Goal: Task Accomplishment & Management: Manage account settings

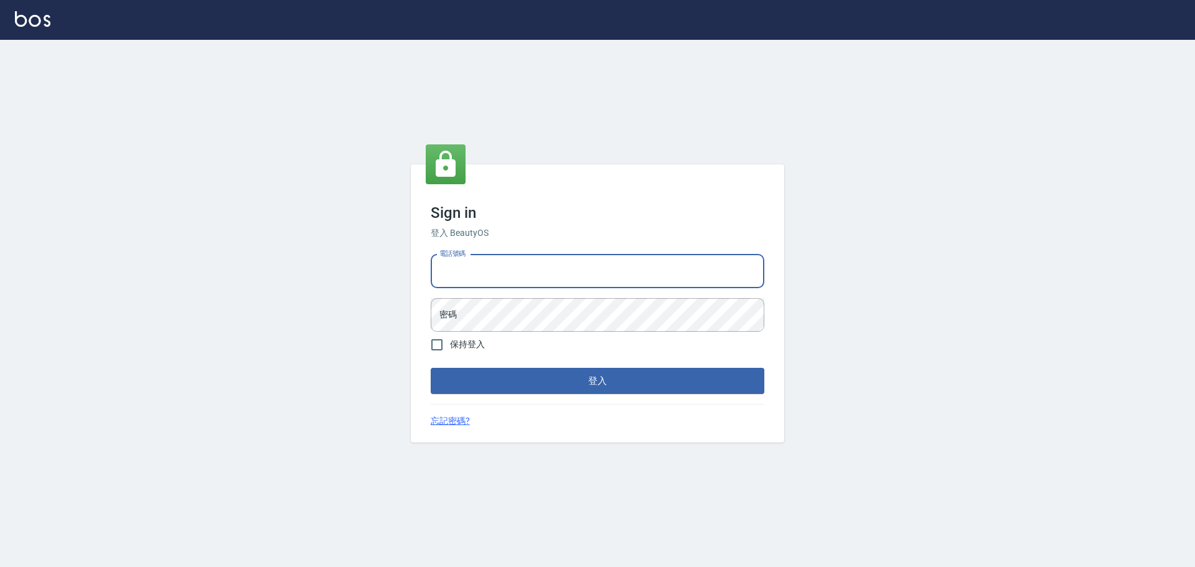
click at [596, 271] on input "電話號碼" at bounding box center [598, 272] width 334 height 34
type input "0916914211"
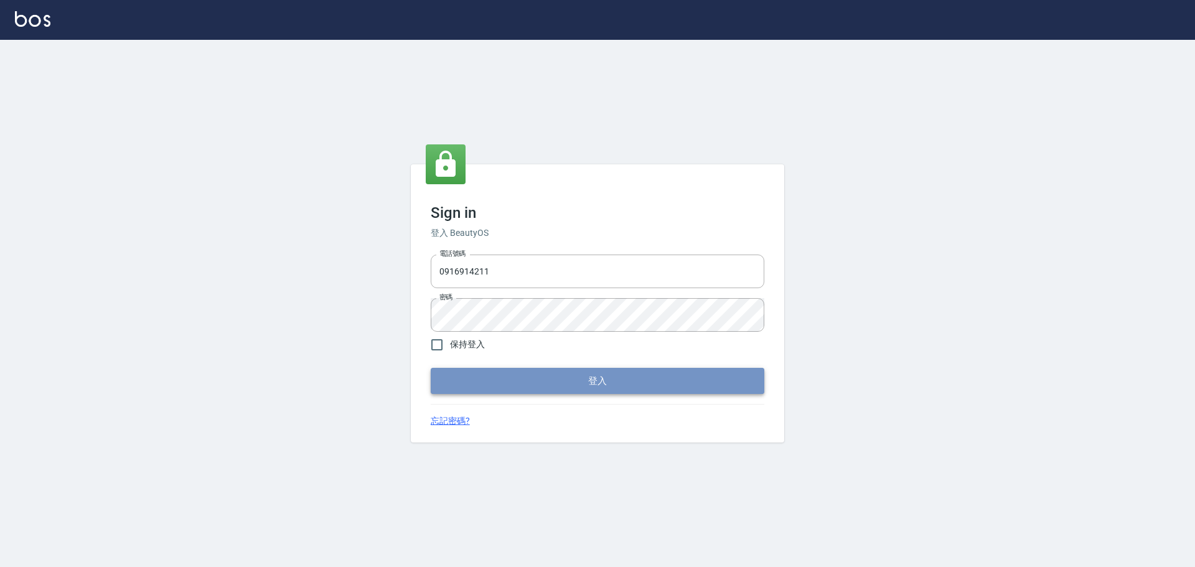
click at [474, 382] on button "登入" at bounding box center [598, 381] width 334 height 26
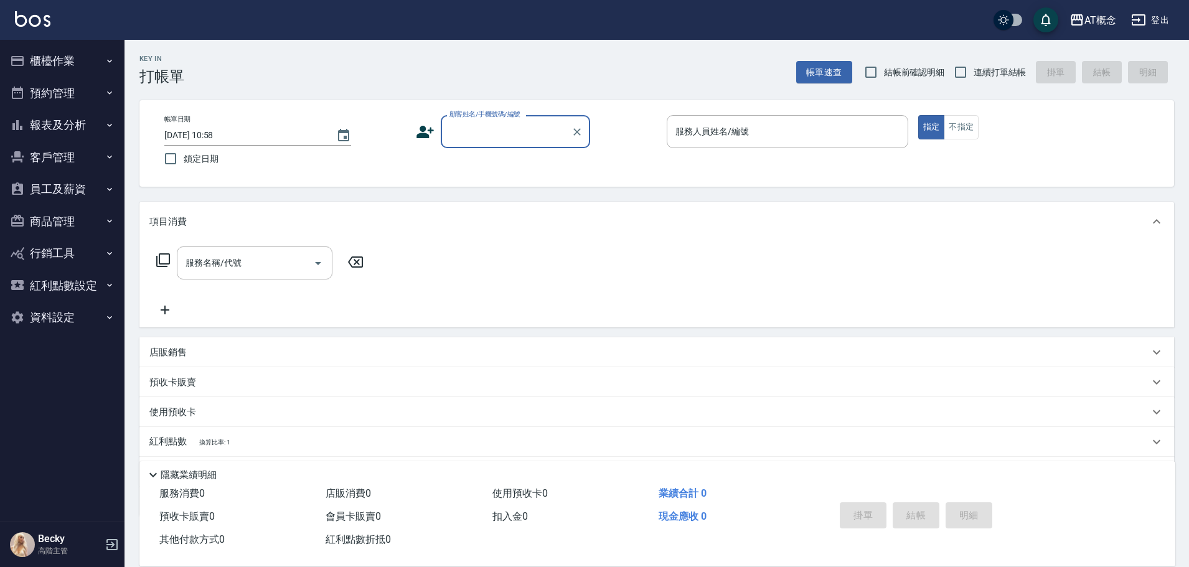
click at [37, 64] on button "櫃檯作業" at bounding box center [62, 61] width 115 height 32
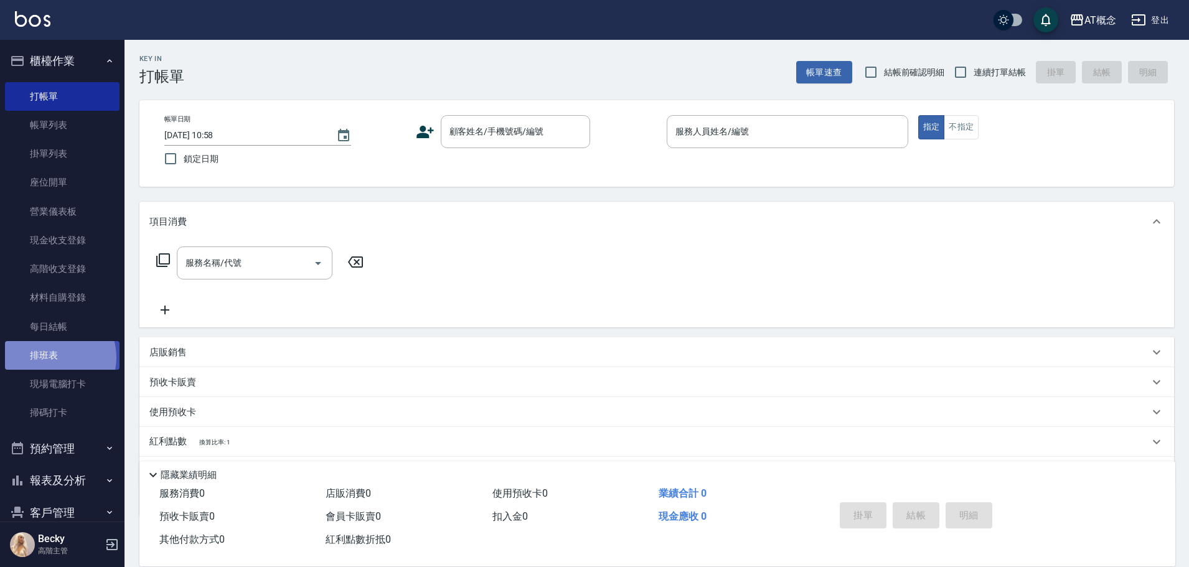
click at [55, 357] on link "排班表" at bounding box center [62, 355] width 115 height 29
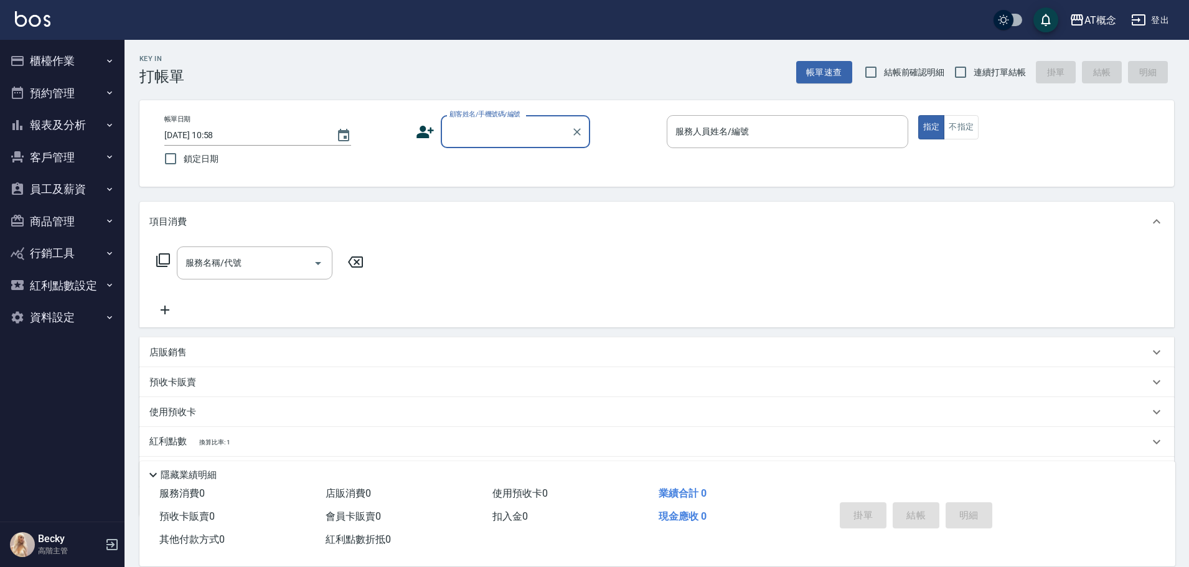
click at [47, 59] on button "櫃檯作業" at bounding box center [62, 61] width 115 height 32
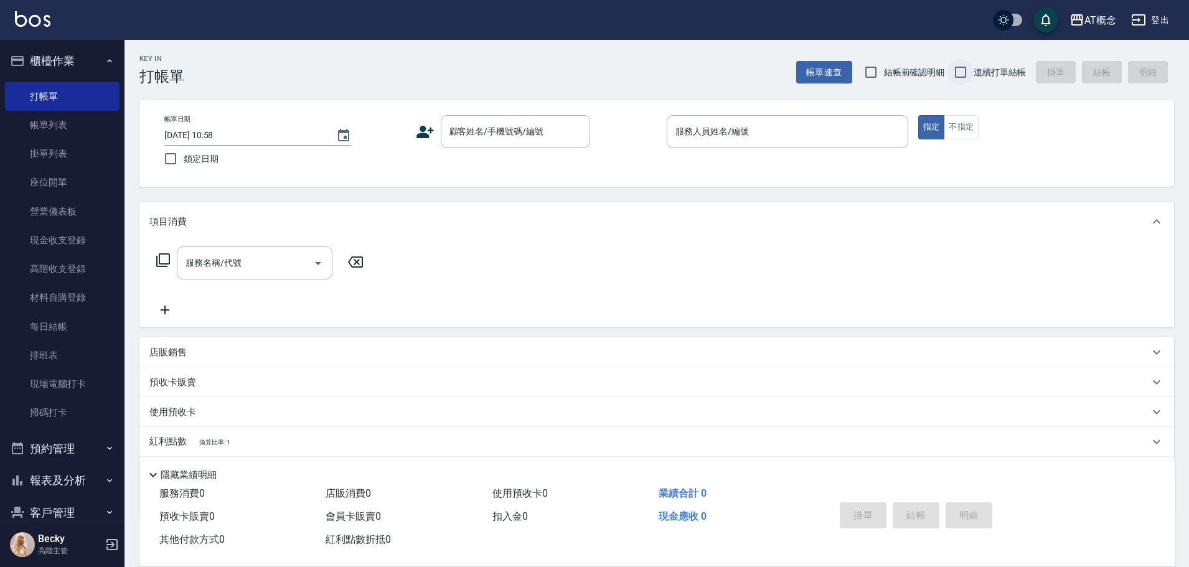
click at [958, 72] on input "連續打單結帳" at bounding box center [961, 72] width 26 height 26
checkbox input "true"
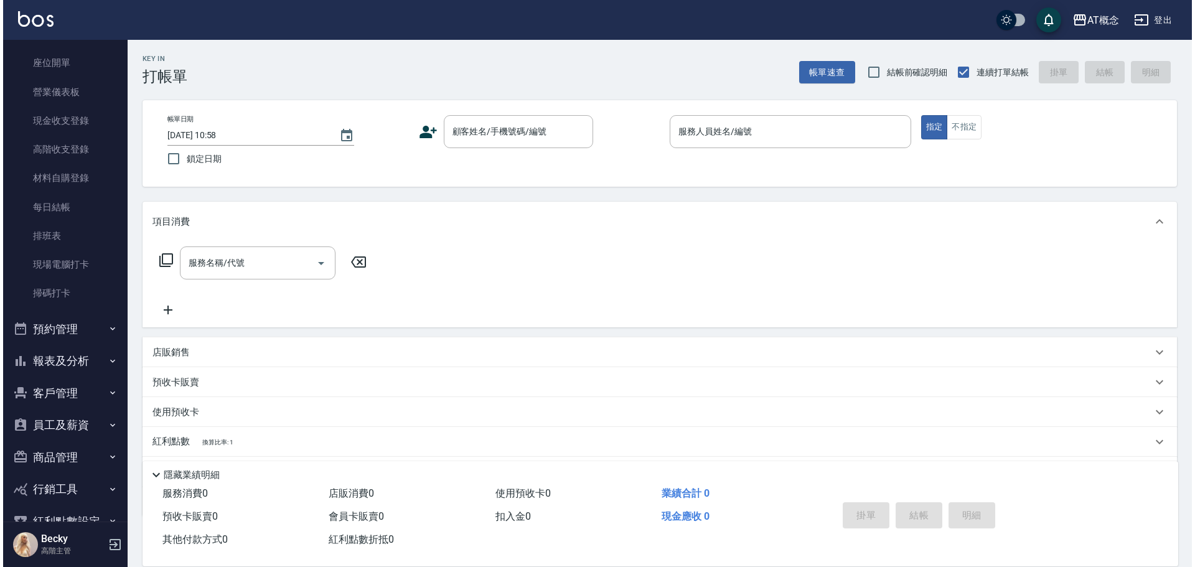
scroll to position [125, 0]
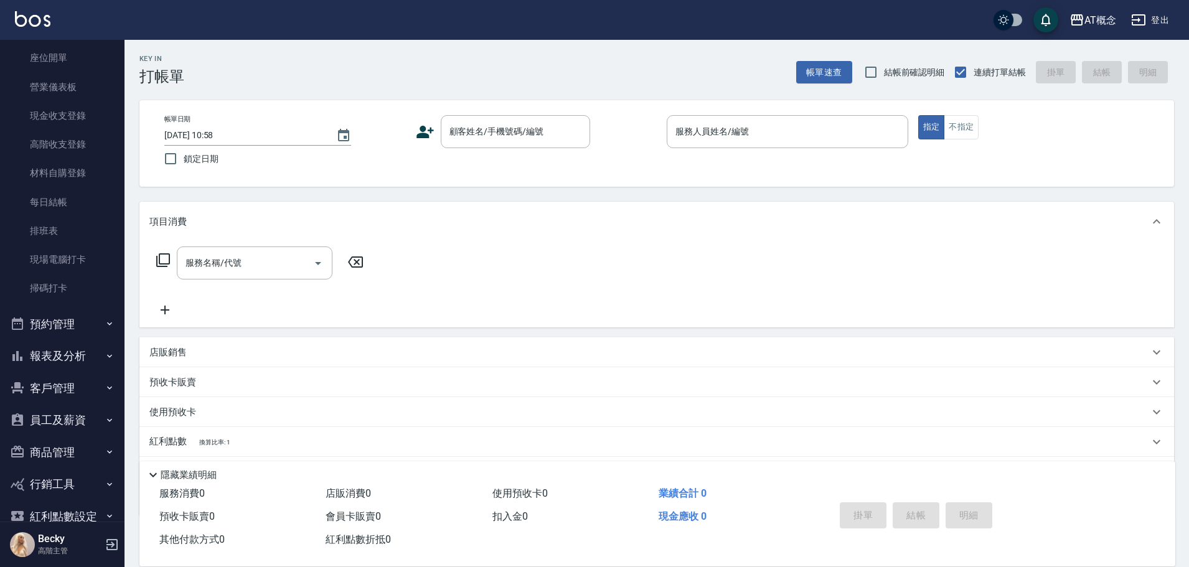
click at [65, 392] on button "客戶管理" at bounding box center [62, 388] width 115 height 32
click at [62, 419] on link "客戶列表" at bounding box center [62, 423] width 115 height 29
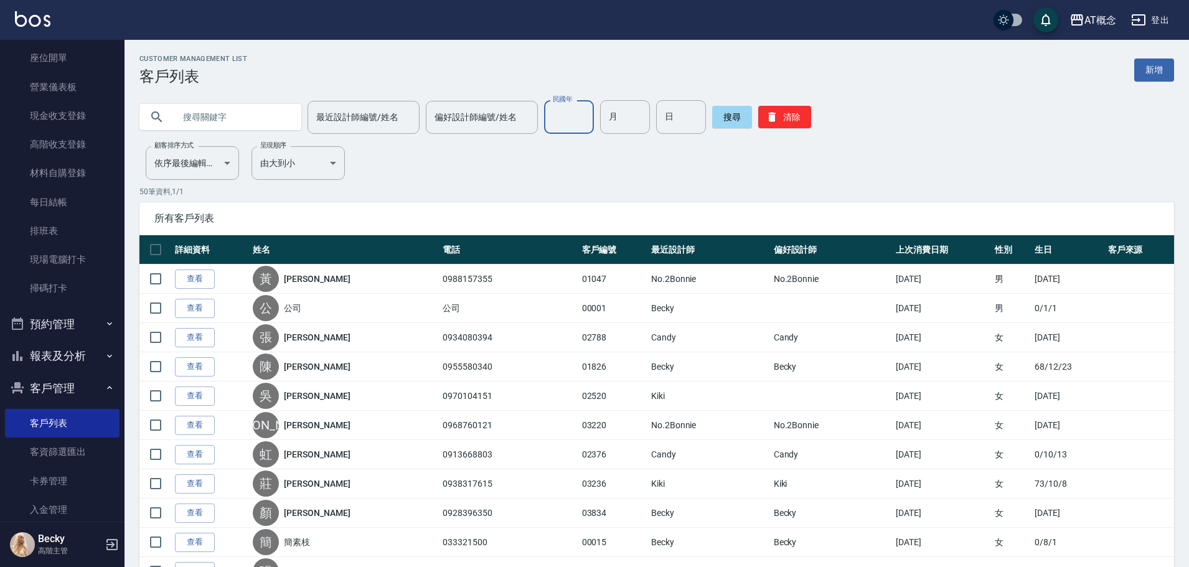
click at [585, 119] on input "民國年" at bounding box center [569, 117] width 50 height 34
type input "93"
type input "06"
type input "01"
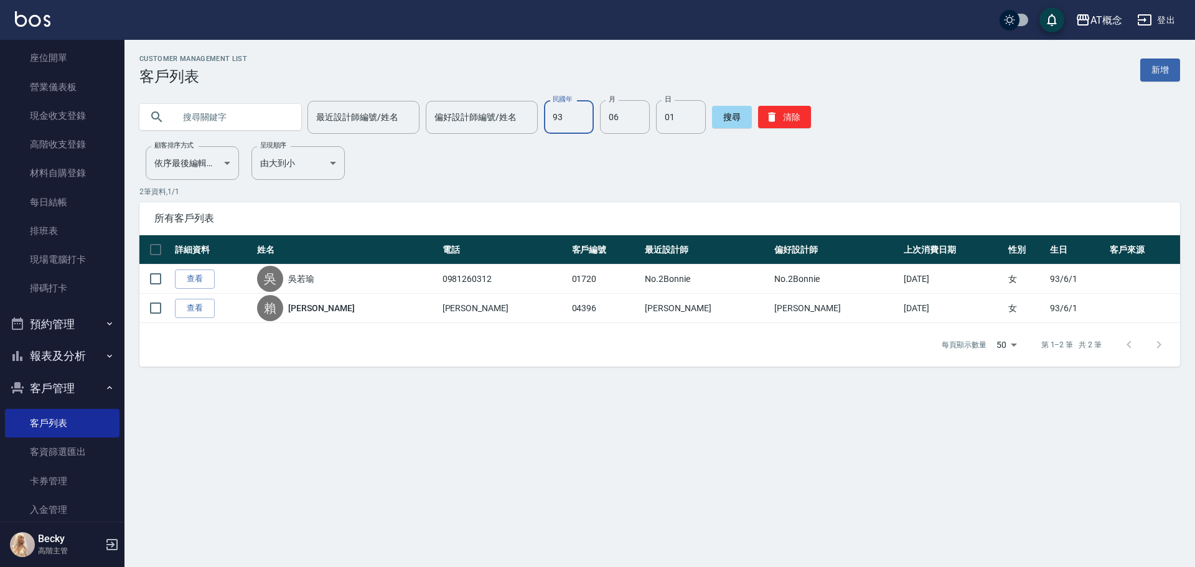
click at [573, 126] on input "93" at bounding box center [569, 117] width 50 height 34
type input "77"
type input "06"
type input "09"
